Goal: Task Accomplishment & Management: Use online tool/utility

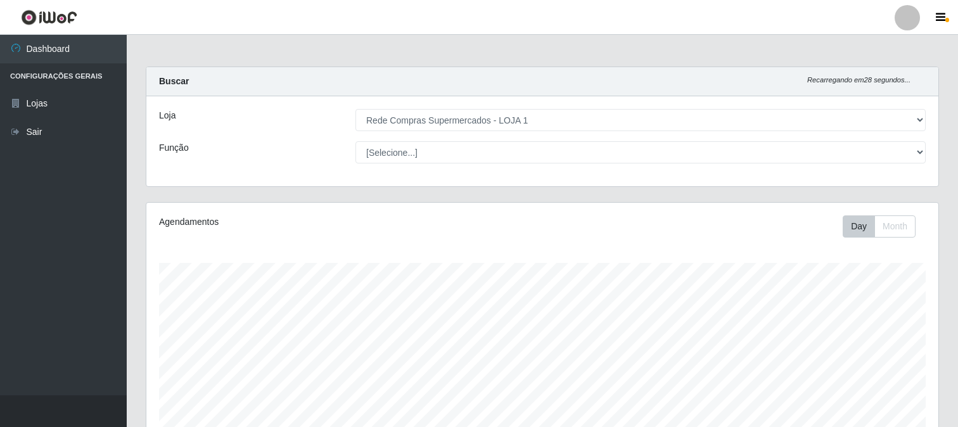
select select "158"
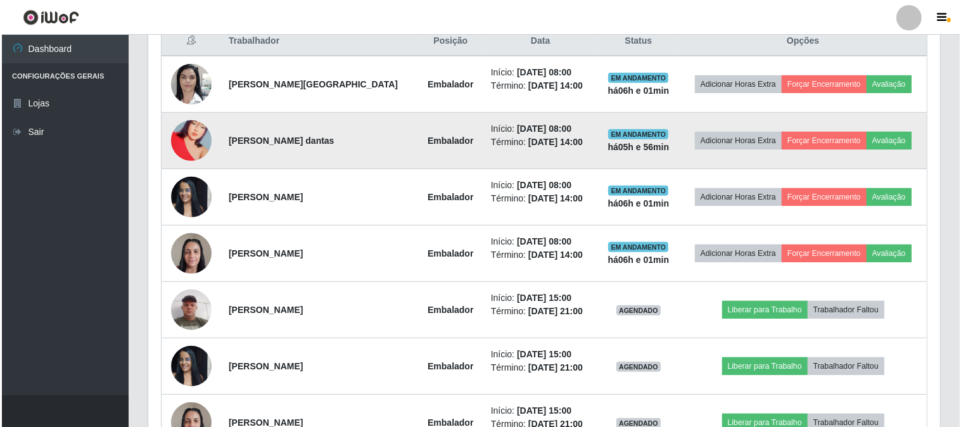
scroll to position [429, 0]
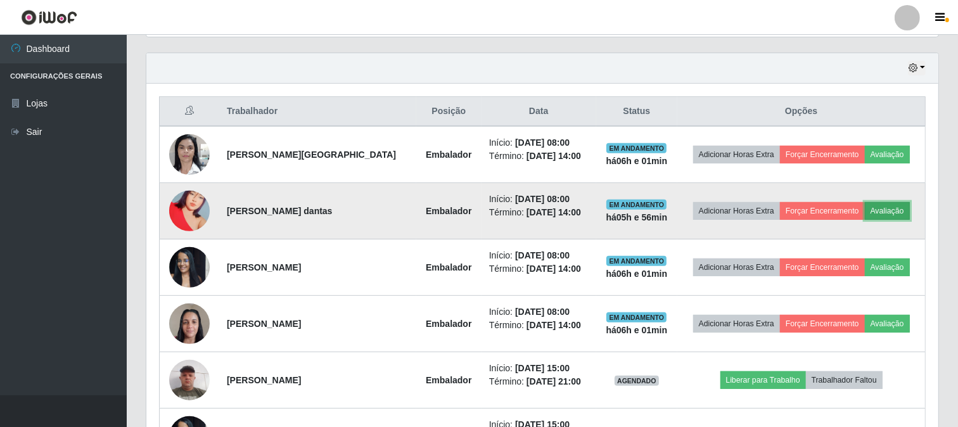
click at [881, 212] on button "Avaliação" at bounding box center [887, 211] width 45 height 18
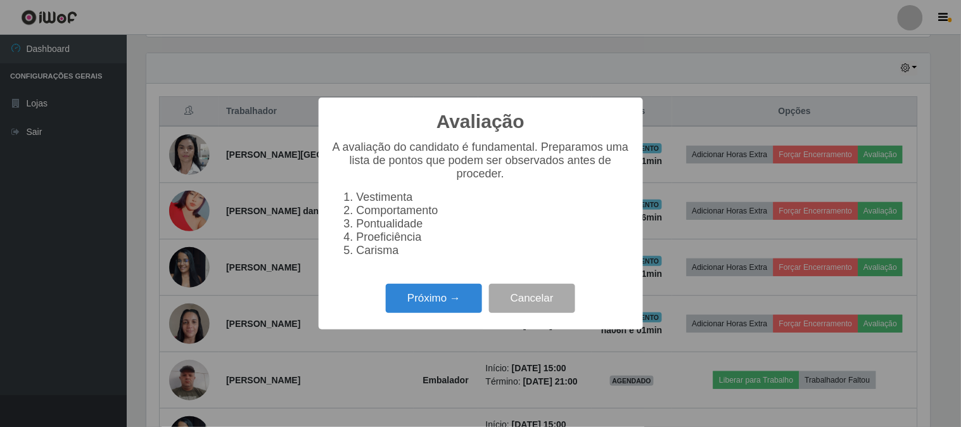
scroll to position [262, 784]
click at [444, 296] on button "Próximo →" at bounding box center [434, 299] width 96 height 30
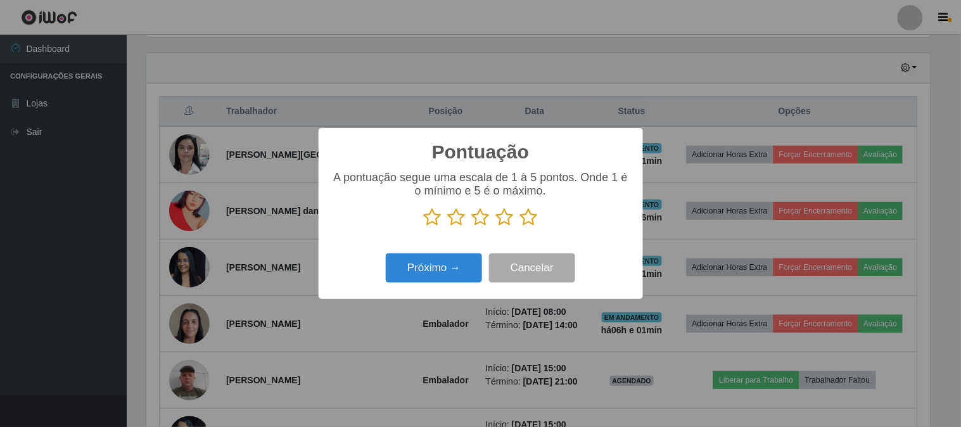
click at [430, 218] on icon at bounding box center [433, 217] width 18 height 19
click at [424, 227] on input "radio" at bounding box center [424, 227] width 0 height 0
click at [435, 262] on button "Próximo →" at bounding box center [434, 268] width 96 height 30
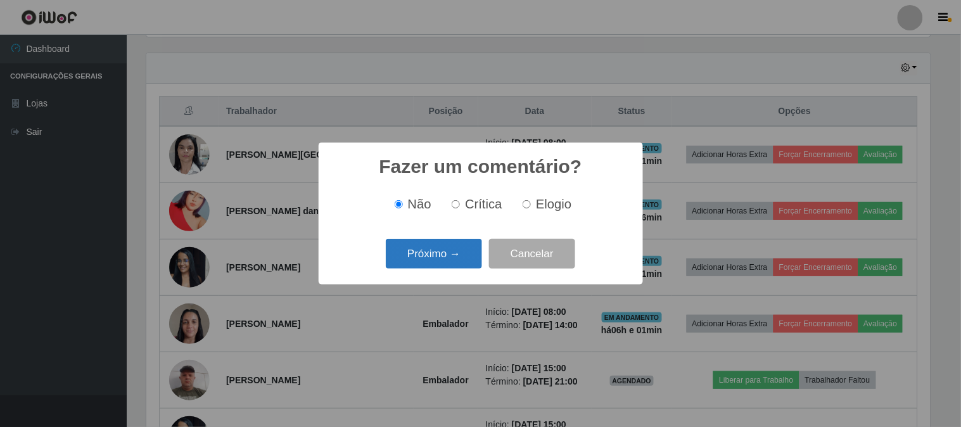
click at [451, 246] on button "Próximo →" at bounding box center [434, 254] width 96 height 30
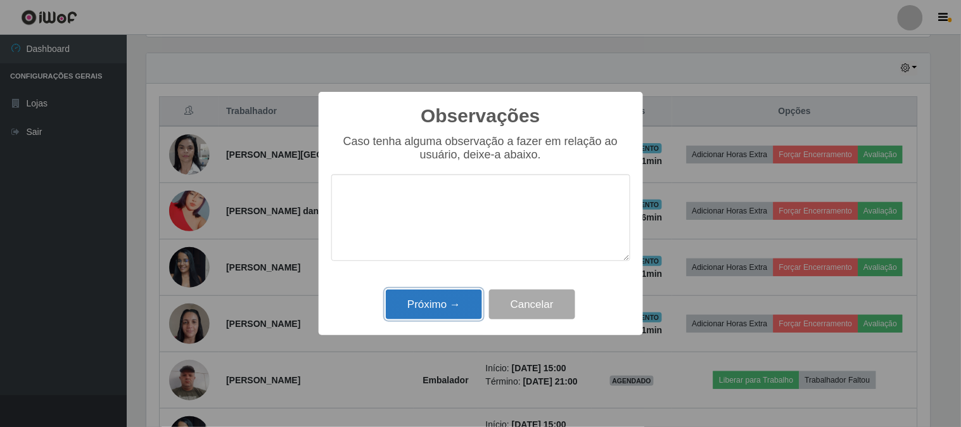
click at [448, 295] on button "Próximo →" at bounding box center [434, 305] width 96 height 30
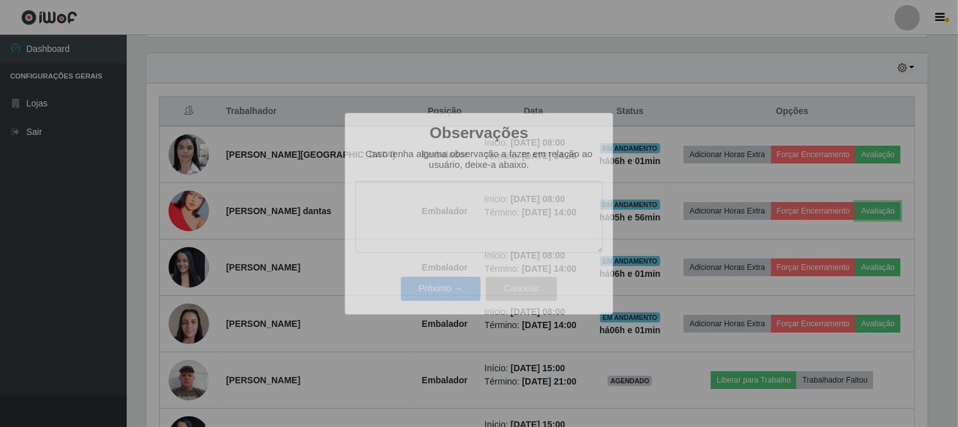
scroll to position [262, 792]
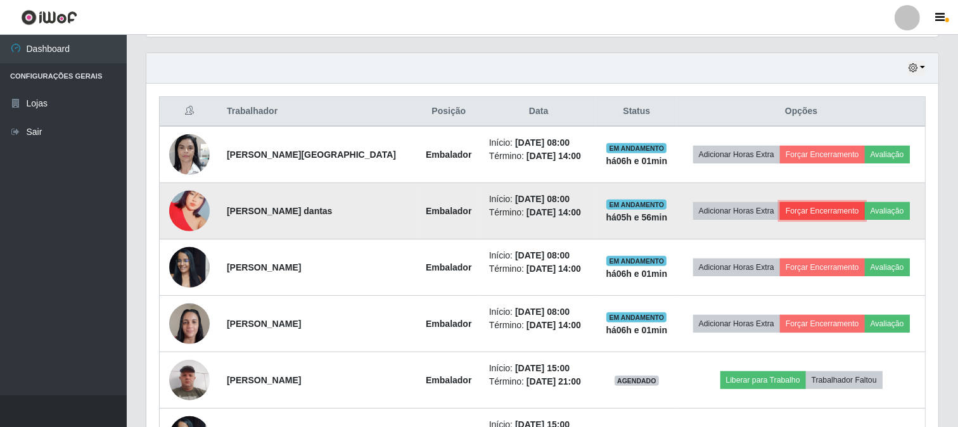
click at [818, 214] on button "Forçar Encerramento" at bounding box center [822, 211] width 85 height 18
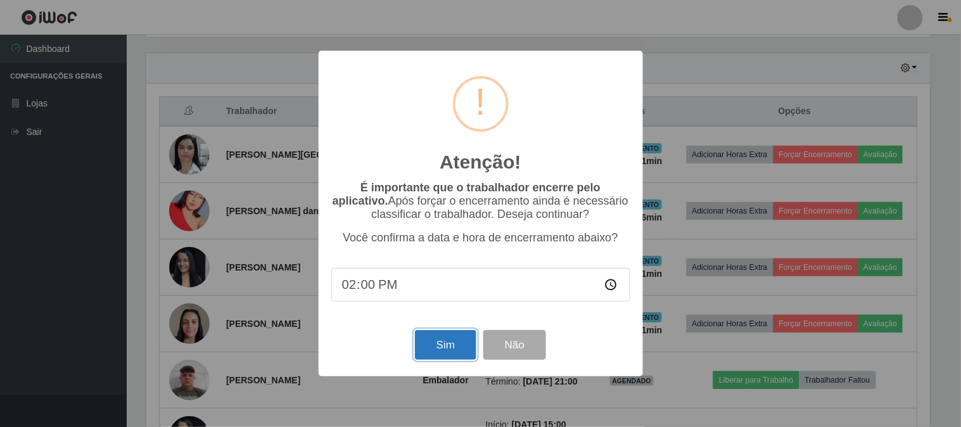
click at [452, 341] on button "Sim" at bounding box center [445, 345] width 61 height 30
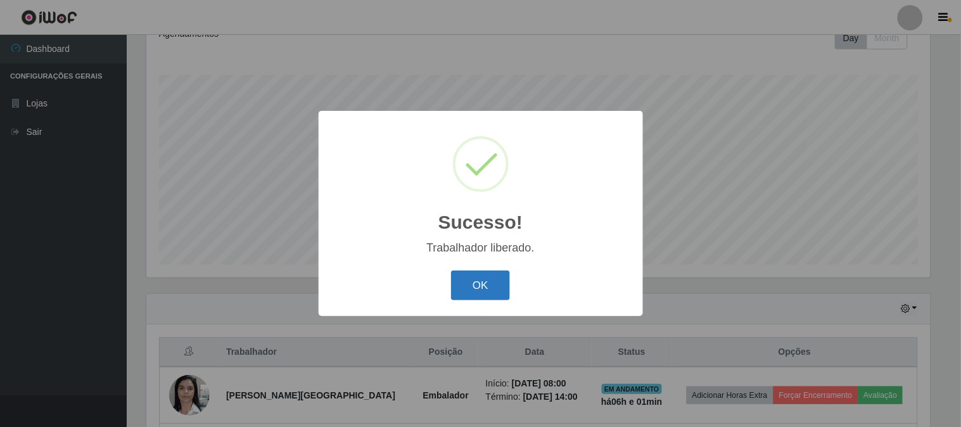
click at [477, 275] on button "OK" at bounding box center [480, 286] width 59 height 30
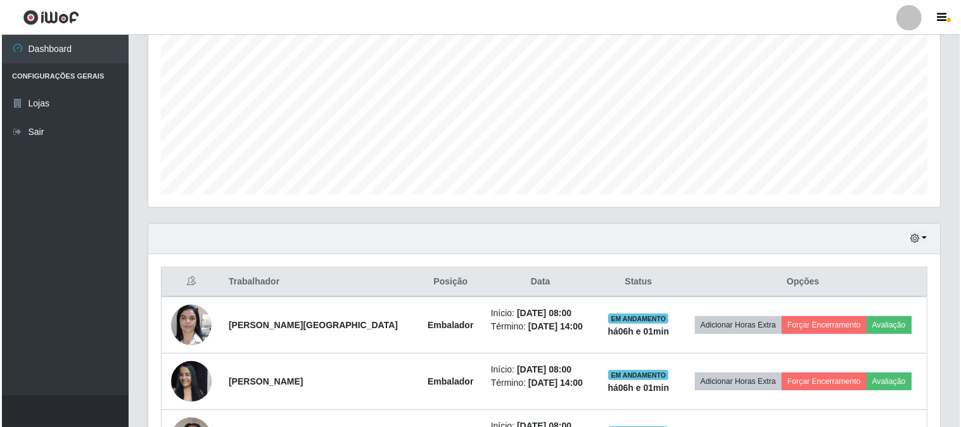
scroll to position [329, 0]
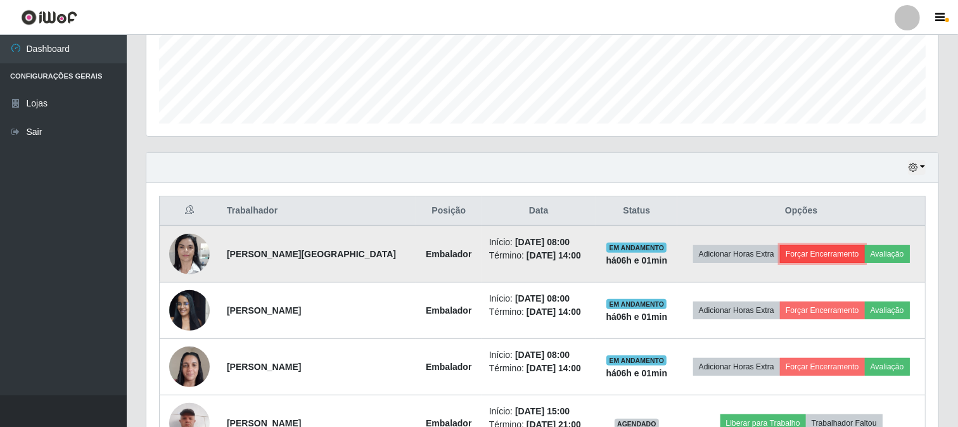
click at [802, 255] on button "Forçar Encerramento" at bounding box center [822, 254] width 85 height 18
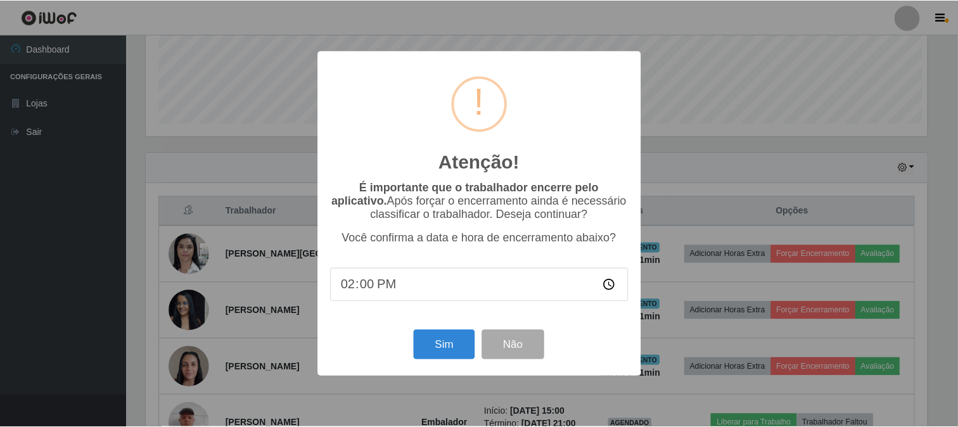
scroll to position [262, 784]
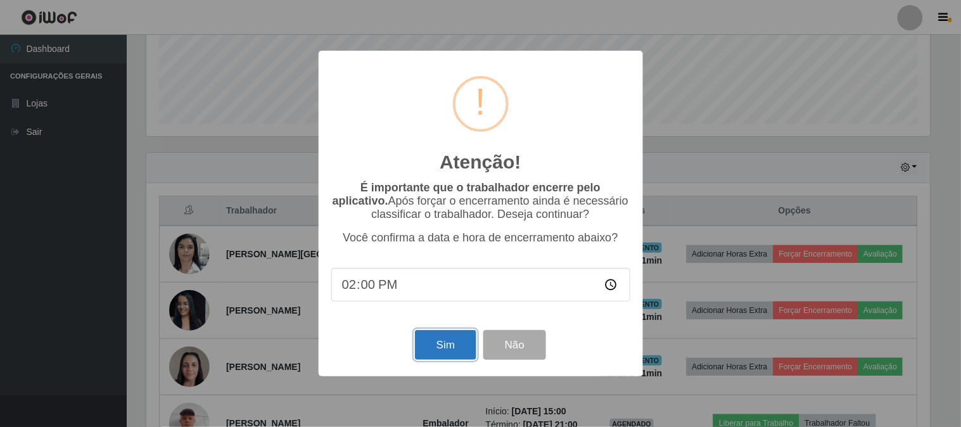
click at [431, 344] on button "Sim" at bounding box center [445, 345] width 61 height 30
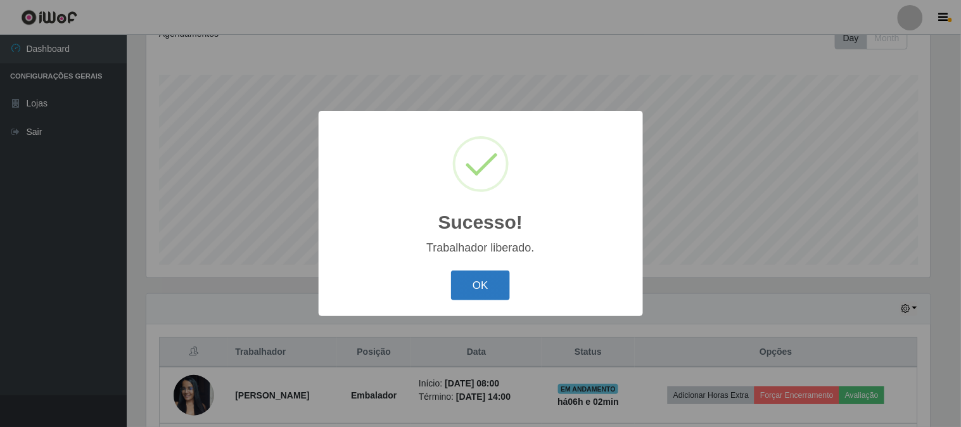
click at [492, 285] on button "OK" at bounding box center [480, 286] width 59 height 30
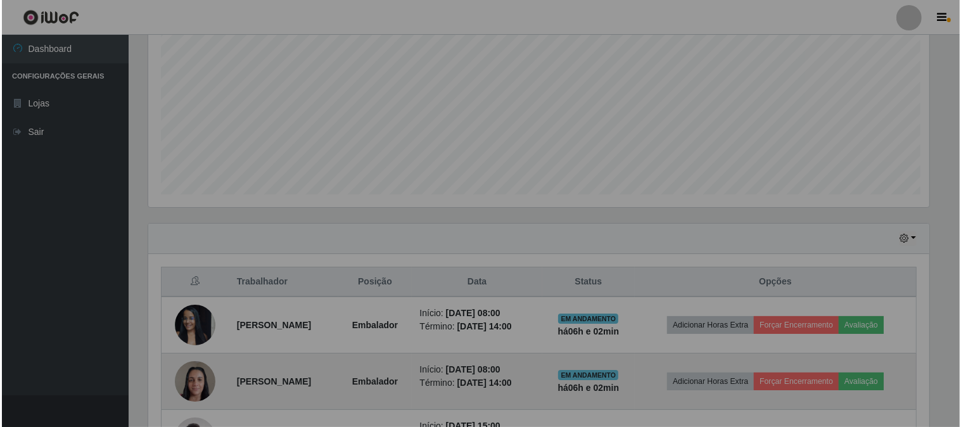
scroll to position [0, 0]
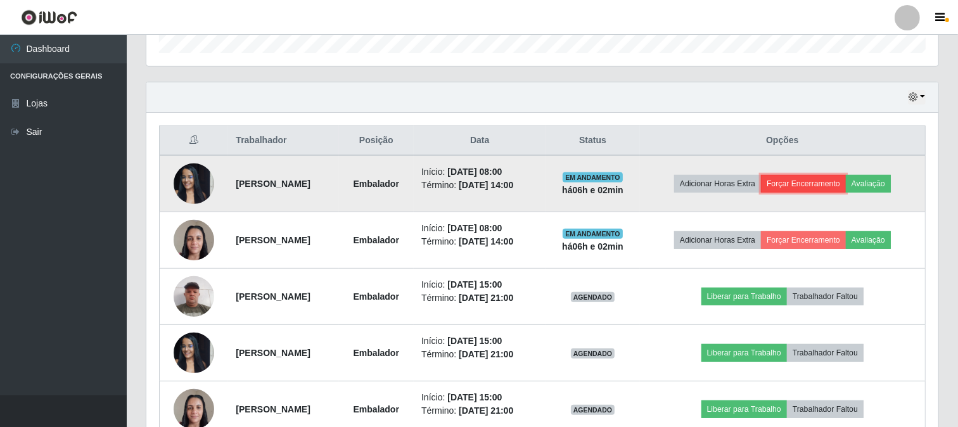
click at [815, 184] on button "Forçar Encerramento" at bounding box center [803, 184] width 85 height 18
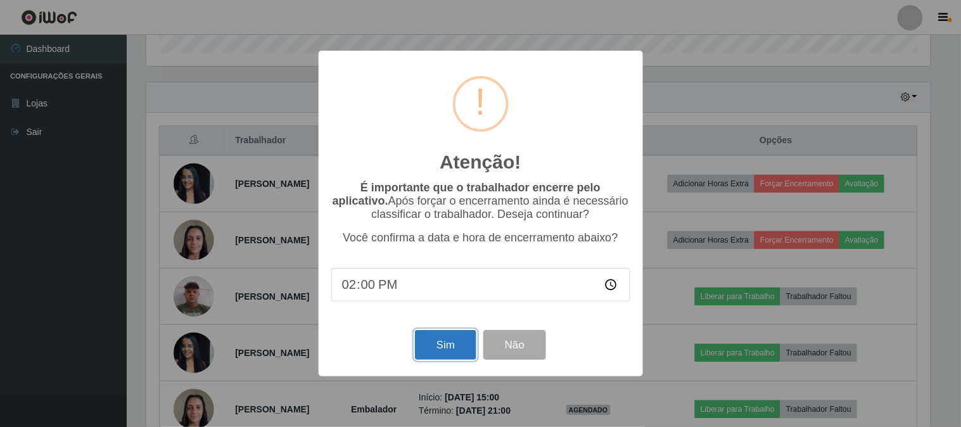
click at [451, 350] on button "Sim" at bounding box center [445, 345] width 61 height 30
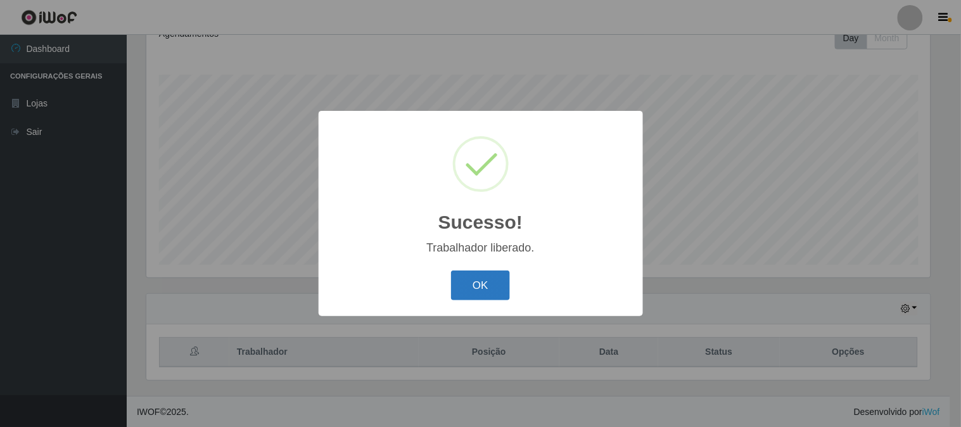
click at [502, 276] on button "OK" at bounding box center [480, 286] width 59 height 30
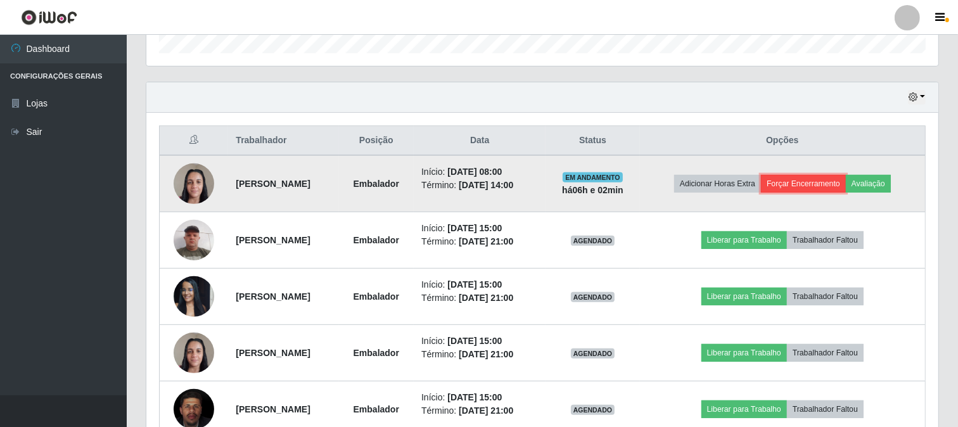
click at [831, 178] on button "Forçar Encerramento" at bounding box center [803, 184] width 85 height 18
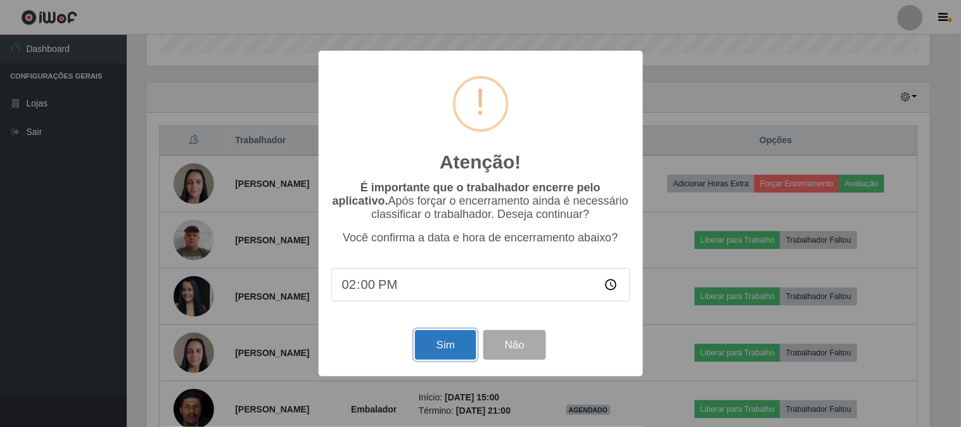
click at [423, 341] on button "Sim" at bounding box center [445, 345] width 61 height 30
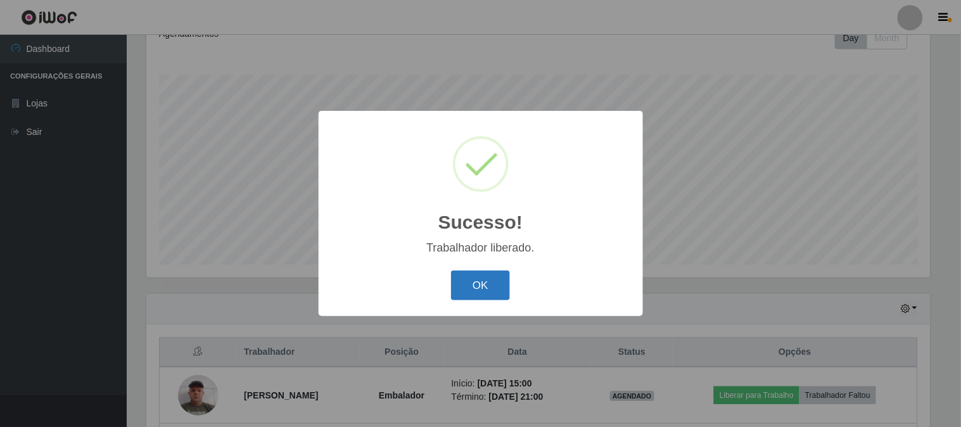
click at [503, 281] on button "OK" at bounding box center [480, 286] width 59 height 30
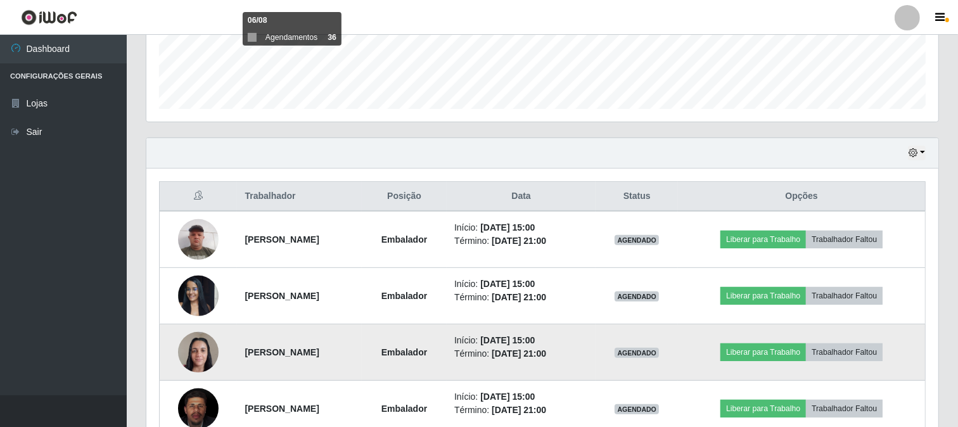
scroll to position [414, 0]
